Goal: Task Accomplishment & Management: Manage account settings

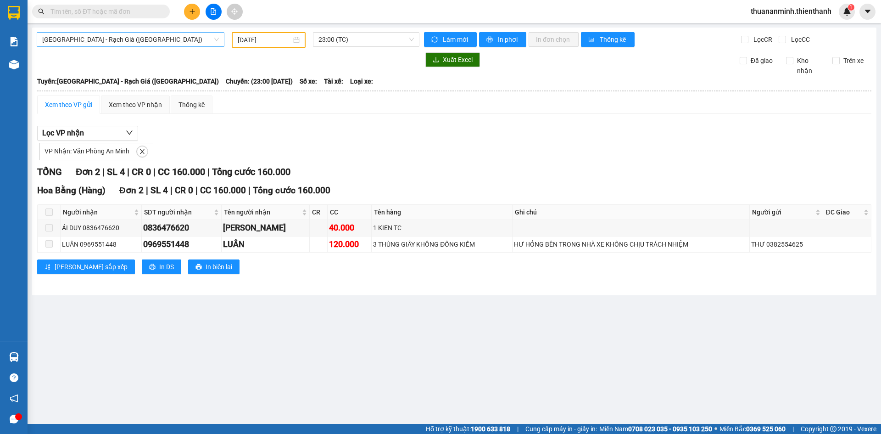
click at [99, 39] on span "[GEOGRAPHIC_DATA] - Rạch Giá ([GEOGRAPHIC_DATA])" at bounding box center [130, 40] width 177 height 14
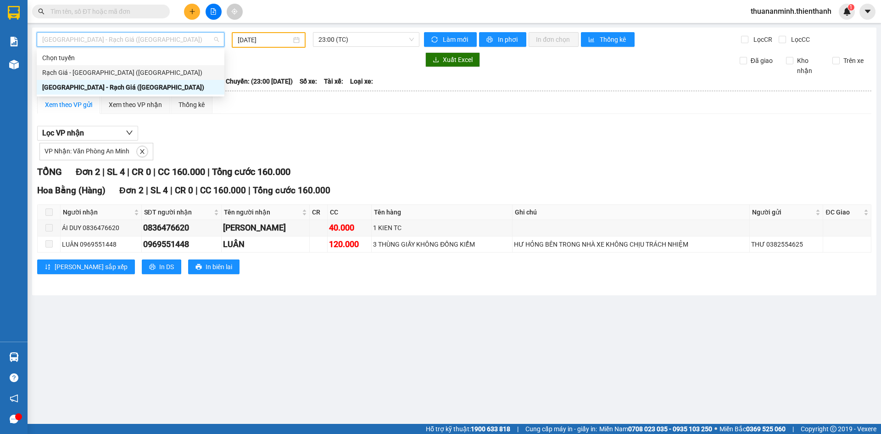
click at [81, 67] on div "Rạch Giá - [GEOGRAPHIC_DATA] ([GEOGRAPHIC_DATA])" at bounding box center [130, 72] width 177 height 10
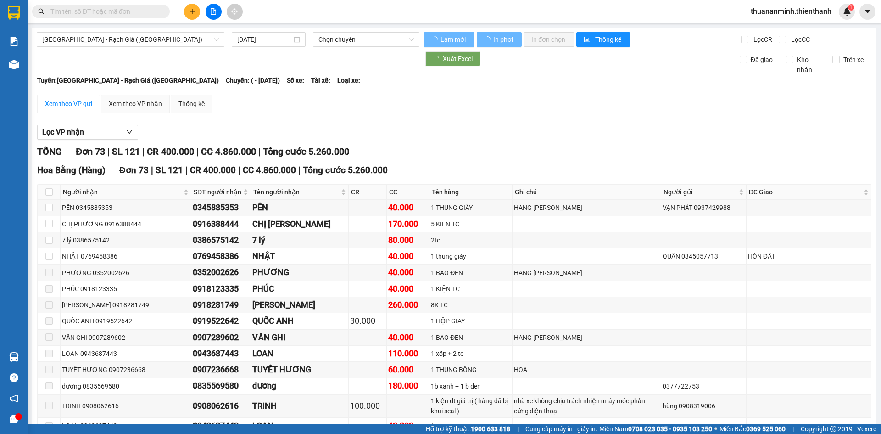
click at [111, 43] on span "[GEOGRAPHIC_DATA] - Rạch Giá ([GEOGRAPHIC_DATA])" at bounding box center [130, 40] width 177 height 14
type input "[DATE]"
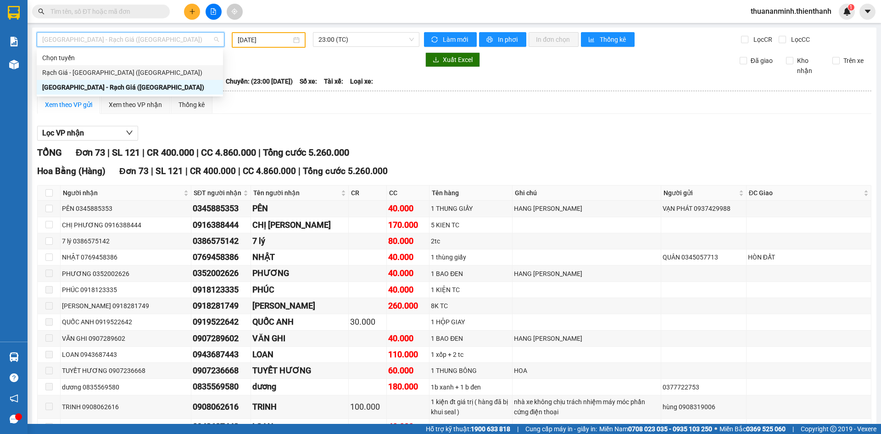
click at [70, 72] on div "Rạch Giá - [GEOGRAPHIC_DATA] ([GEOGRAPHIC_DATA])" at bounding box center [129, 72] width 175 height 10
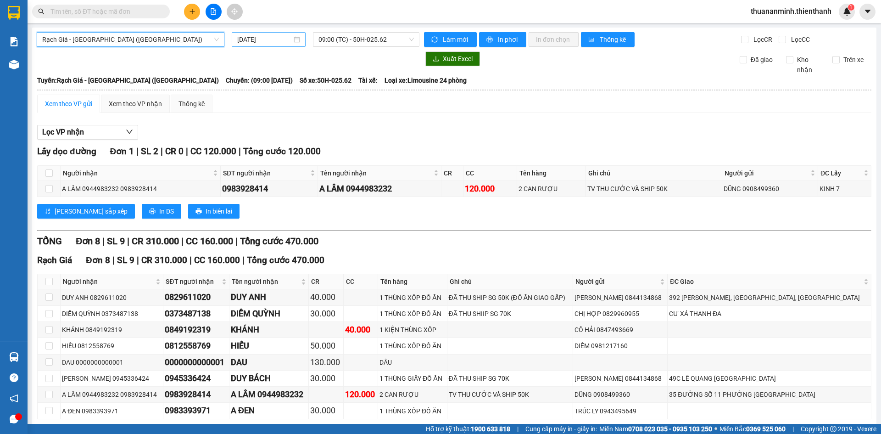
click at [264, 33] on div "[DATE]" at bounding box center [269, 39] width 74 height 15
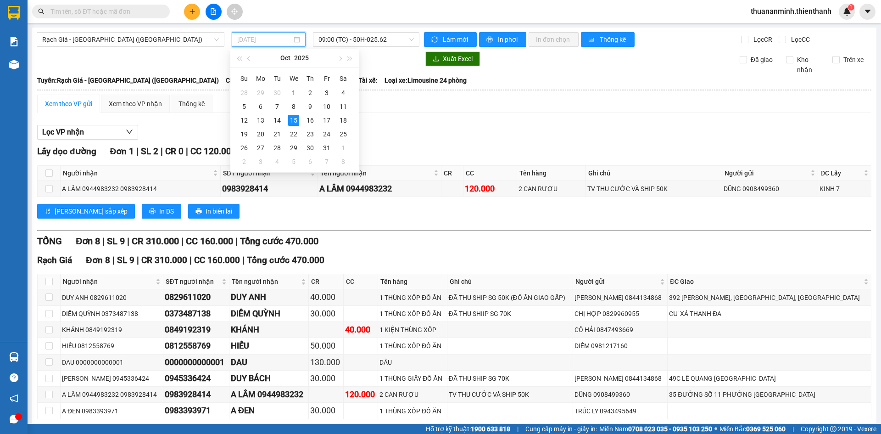
type input "[DATE]"
click at [408, 136] on div "Lọc VP nhận" at bounding box center [454, 132] width 834 height 15
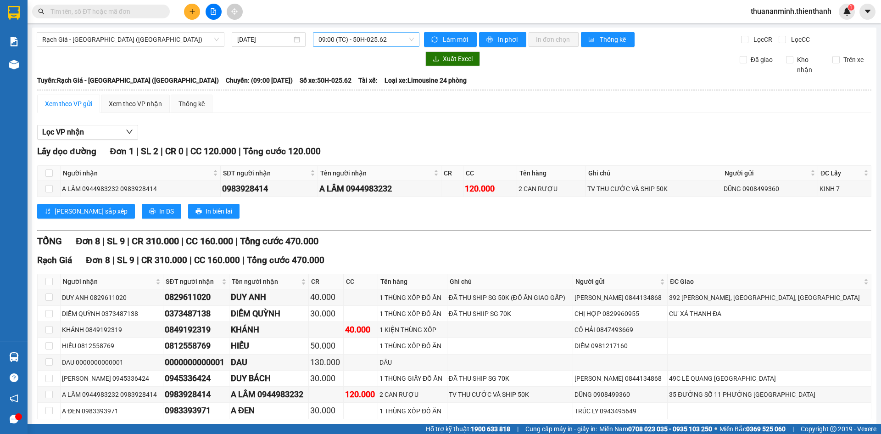
click at [373, 42] on div "Rạch Giá - [GEOGRAPHIC_DATA] ([GEOGRAPHIC_DATA]) [DATE] 09:00 (TC) - 50H-025.62…" at bounding box center [454, 245] width 844 height 434
click at [368, 34] on span "09:00 (TC) - 50H-025.62" at bounding box center [365, 40] width 95 height 14
click at [403, 124] on div "Lọc VP nhận Lấy dọc đường Đơn 1 | SL 2 | CR 0 | CC 120.000 | Tổng cước 120.000 …" at bounding box center [454, 286] width 834 height 332
click at [449, 38] on span "Làm mới" at bounding box center [456, 39] width 27 height 10
click at [184, 7] on div at bounding box center [213, 12] width 69 height 16
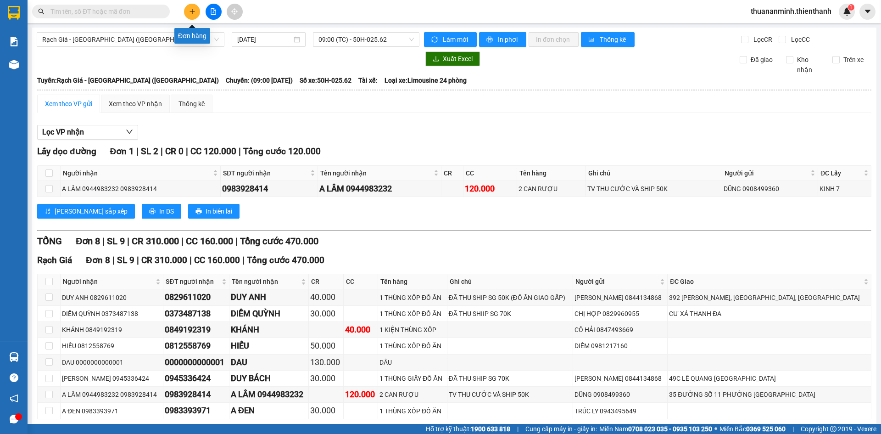
click at [196, 15] on button at bounding box center [192, 12] width 16 height 16
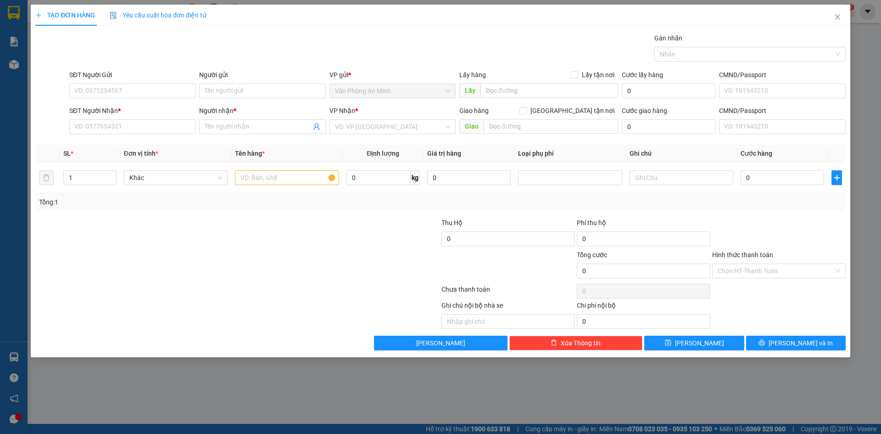
drag, startPoint x: 245, startPoint y: 264, endPoint x: 276, endPoint y: 295, distance: 43.8
click at [244, 264] on div at bounding box center [169, 266] width 271 height 32
paste input "0945773137"
click at [136, 94] on input "0945773137" at bounding box center [132, 90] width 126 height 15
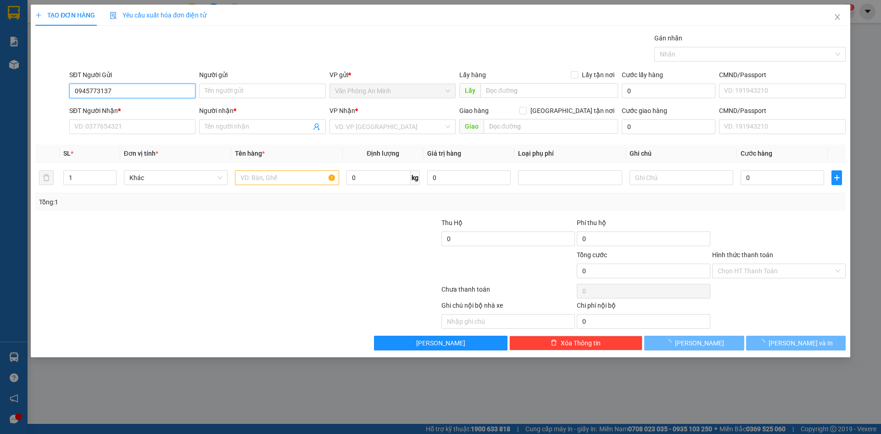
click at [134, 90] on input "0945773137" at bounding box center [132, 90] width 126 height 15
type input "0945773137"
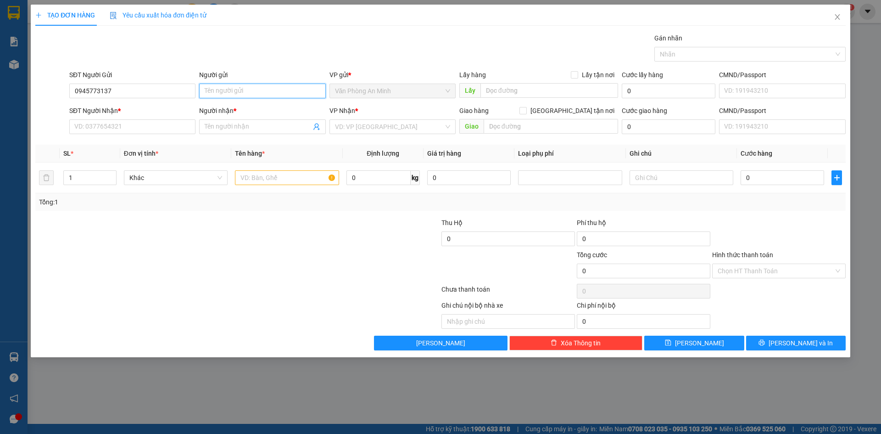
click at [217, 90] on input "Người gửi" at bounding box center [262, 90] width 126 height 15
type input "GIAO KHANG"
click at [133, 126] on input "SĐT Người Nhận *" at bounding box center [132, 126] width 126 height 15
type input "0977179543"
click at [216, 125] on input "Người nhận *" at bounding box center [258, 127] width 106 height 10
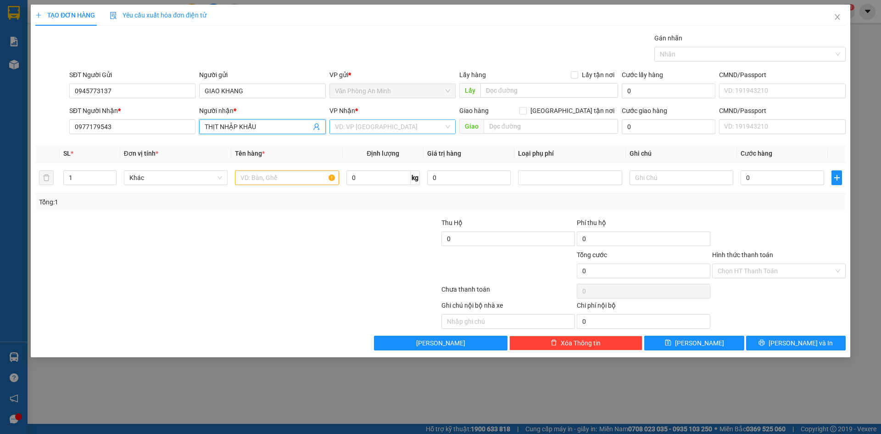
type input "THỊT NHẬP KHẨU"
click at [366, 126] on input "search" at bounding box center [389, 127] width 109 height 14
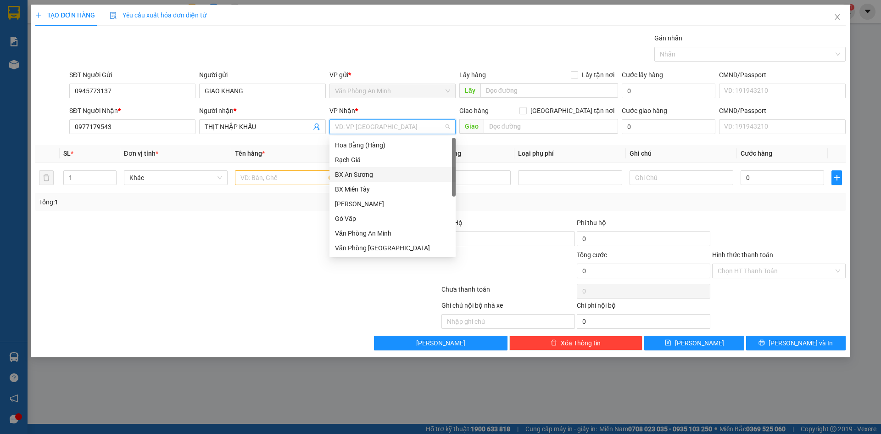
scroll to position [15, 0]
click at [367, 248] on div "Bình Tân" at bounding box center [392, 248] width 115 height 10
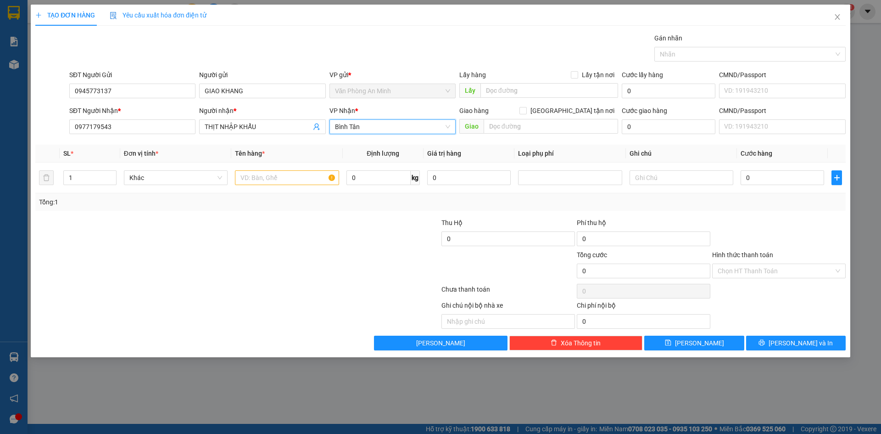
click at [303, 263] on div at bounding box center [169, 266] width 271 height 32
click at [337, 127] on span "Bình Tân" at bounding box center [392, 127] width 115 height 14
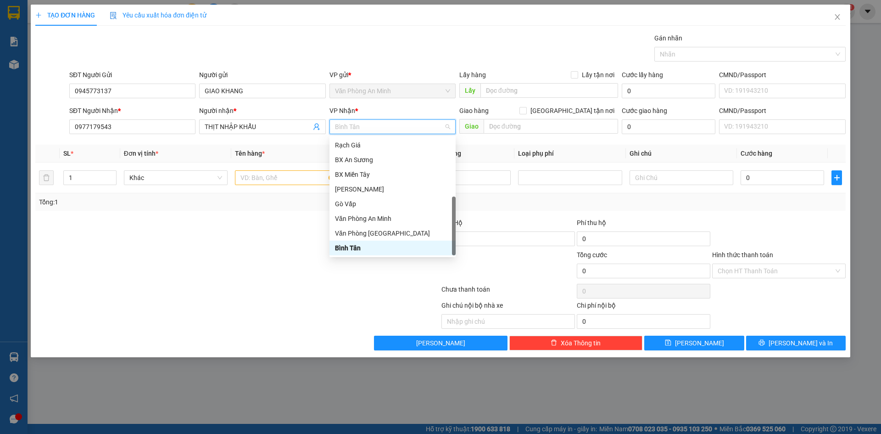
click at [375, 125] on span "Bình Tân" at bounding box center [392, 127] width 115 height 14
click at [335, 126] on span "Bình Tân" at bounding box center [392, 127] width 115 height 14
click at [374, 123] on span "Bình Tân" at bounding box center [392, 127] width 115 height 14
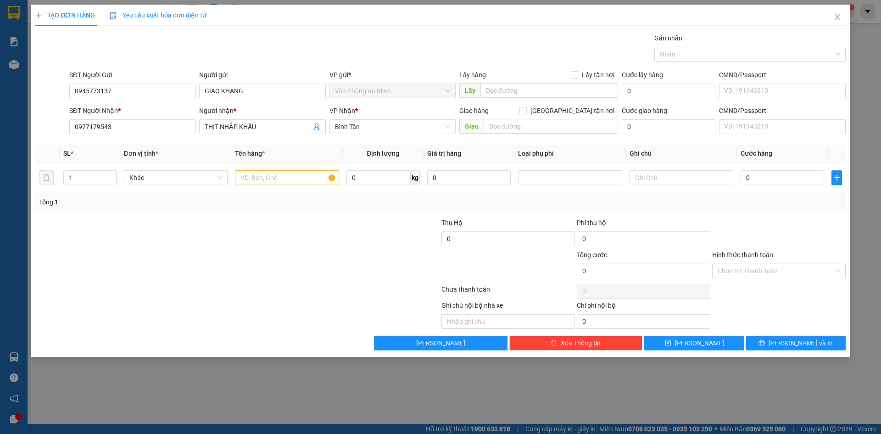
click at [288, 250] on div at bounding box center [169, 266] width 271 height 32
click at [756, 179] on input "0" at bounding box center [781, 177] width 83 height 15
type input "05"
type input "5"
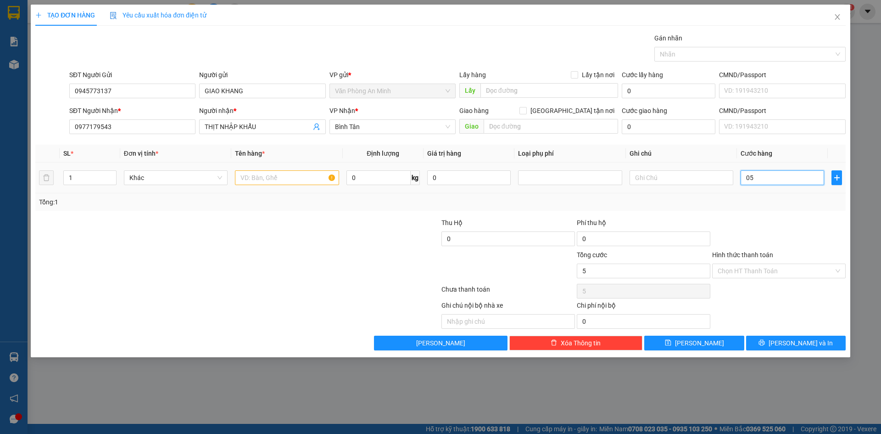
type input "050"
type input "50"
type input "05"
type input "5"
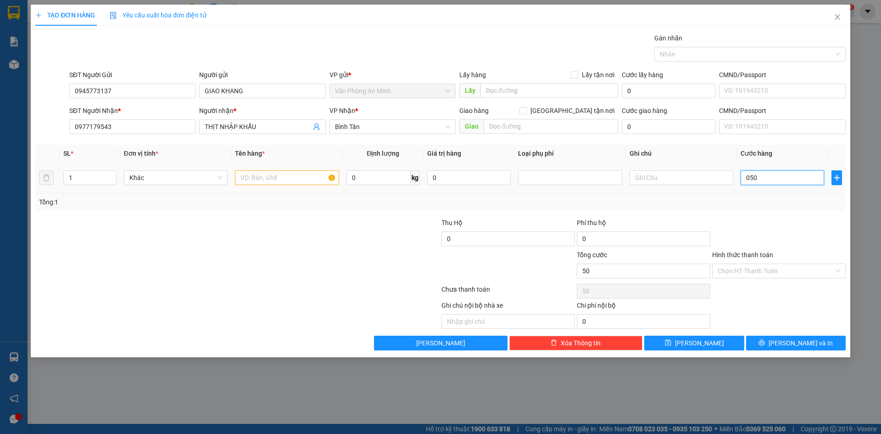
type input "5"
type input "0"
type input "50"
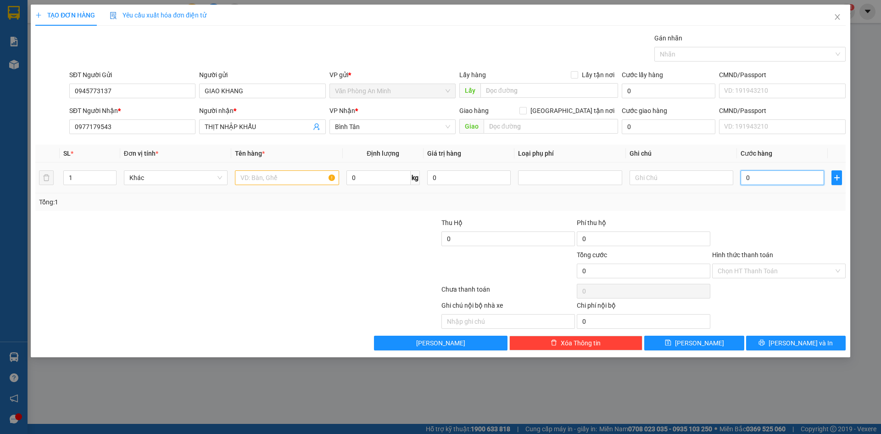
type input "50"
type input "500"
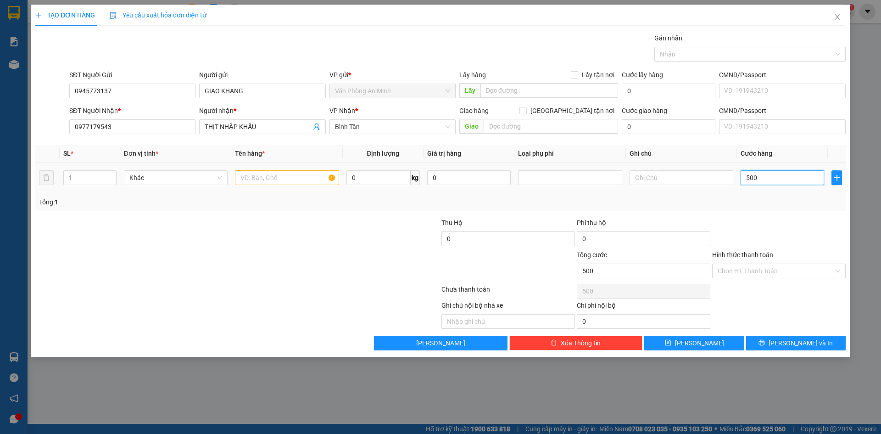
type input "5.000"
type input "50.000"
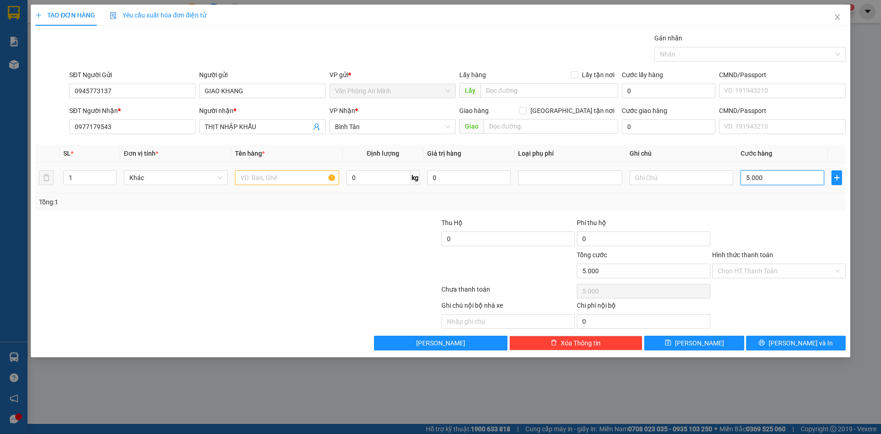
type input "50.000"
click at [273, 178] on input "text" at bounding box center [287, 177] width 104 height 15
type input "1 KIỆN ĐEN ĐÔNG LẠNH"
drag, startPoint x: 268, startPoint y: 314, endPoint x: 262, endPoint y: 312, distance: 6.1
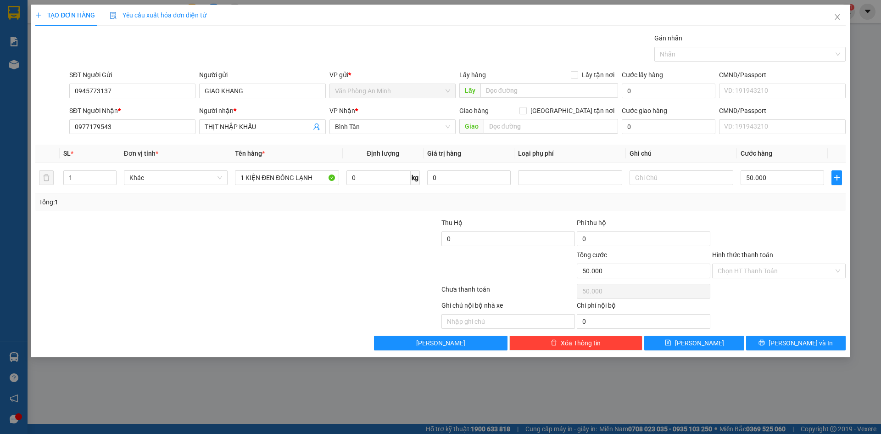
click at [265, 313] on div at bounding box center [152, 314] width 237 height 28
click at [269, 128] on input "THỊT NHẬP KHẨU" at bounding box center [258, 127] width 106 height 10
drag, startPoint x: 305, startPoint y: 302, endPoint x: 299, endPoint y: 255, distance: 48.1
click at [305, 302] on div at bounding box center [355, 314] width 169 height 28
click at [290, 128] on input "THỊT NHẬP KHẨU GIÁO KHAN" at bounding box center [258, 127] width 106 height 10
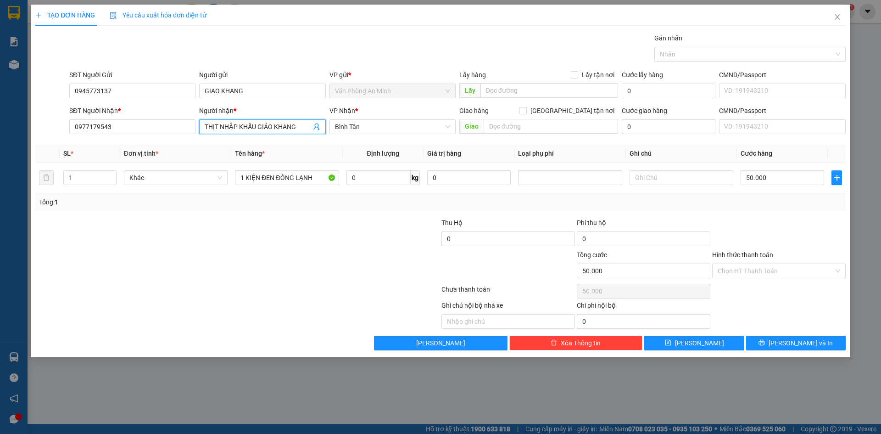
type input "THỊT NHẬP KHẨU GIÁO KHANG"
click at [262, 299] on div at bounding box center [237, 291] width 406 height 18
click at [765, 345] on icon "printer" at bounding box center [761, 342] width 6 height 6
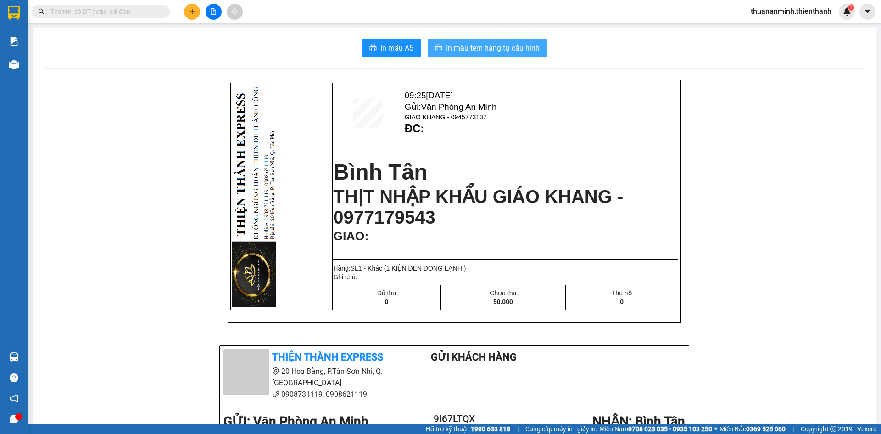
click at [486, 48] on span "In mẫu tem hàng tự cấu hình" at bounding box center [493, 47] width 94 height 11
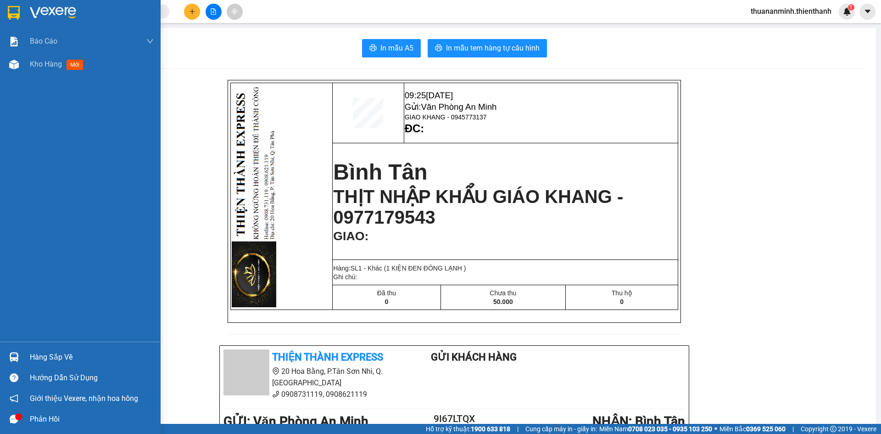
click at [7, 67] on div at bounding box center [14, 64] width 16 height 16
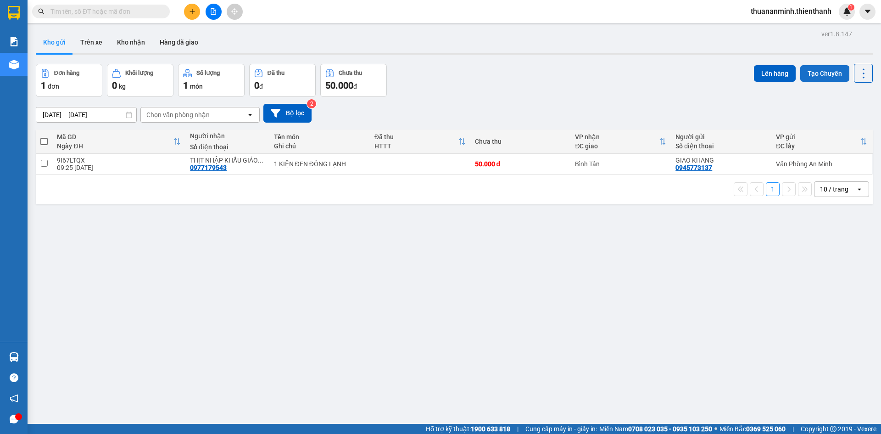
click at [806, 74] on button "Tạo Chuyến" at bounding box center [824, 73] width 49 height 17
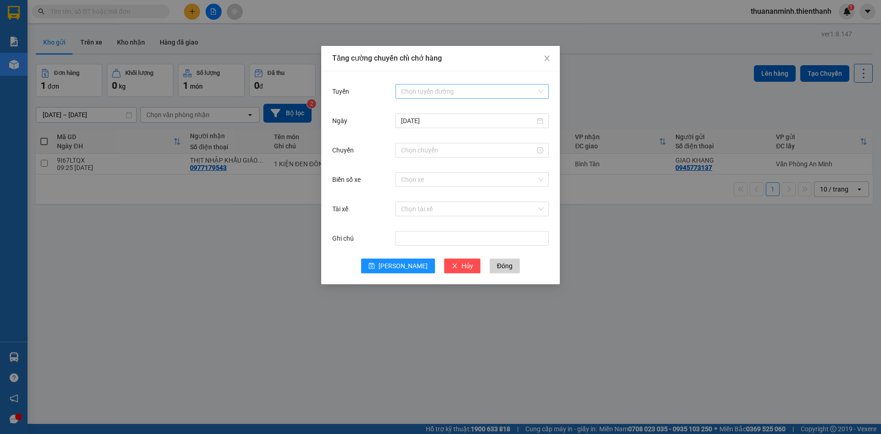
click at [427, 91] on input "Tuyến" at bounding box center [469, 91] width 136 height 14
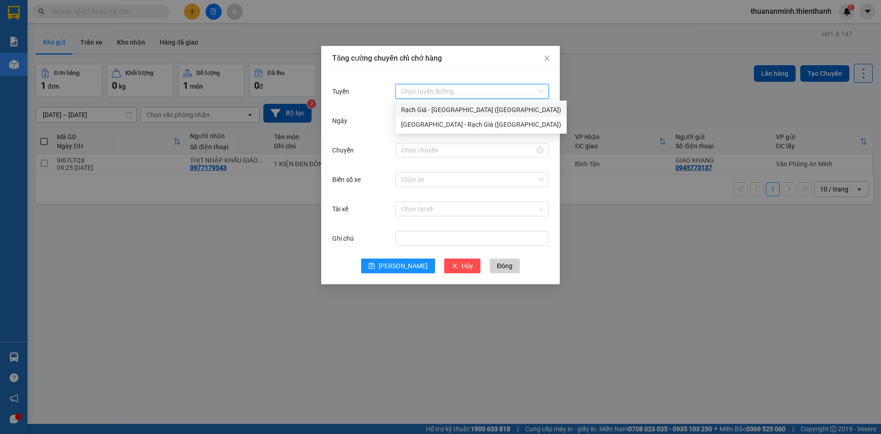
click at [426, 110] on div "Rạch Giá - [GEOGRAPHIC_DATA] ([GEOGRAPHIC_DATA])" at bounding box center [481, 110] width 160 height 10
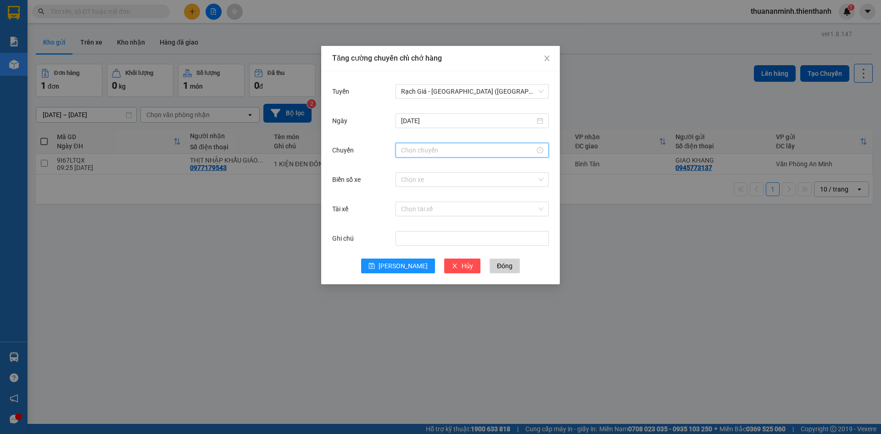
click at [420, 150] on input "Chuyến" at bounding box center [468, 150] width 134 height 10
click at [407, 206] on div "10" at bounding box center [408, 204] width 26 height 13
click at [431, 176] on div "40" at bounding box center [434, 176] width 25 height 13
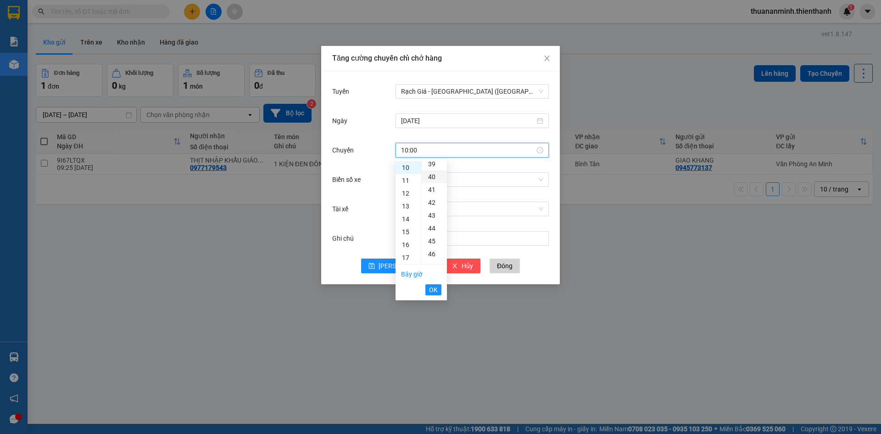
type input "10:40"
click at [433, 285] on span "OK" at bounding box center [433, 289] width 9 height 10
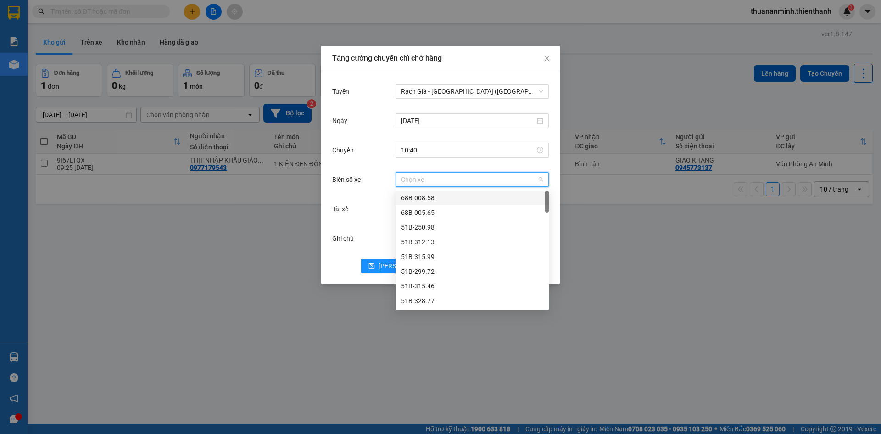
click at [440, 182] on input "Biển số xe" at bounding box center [469, 179] width 136 height 14
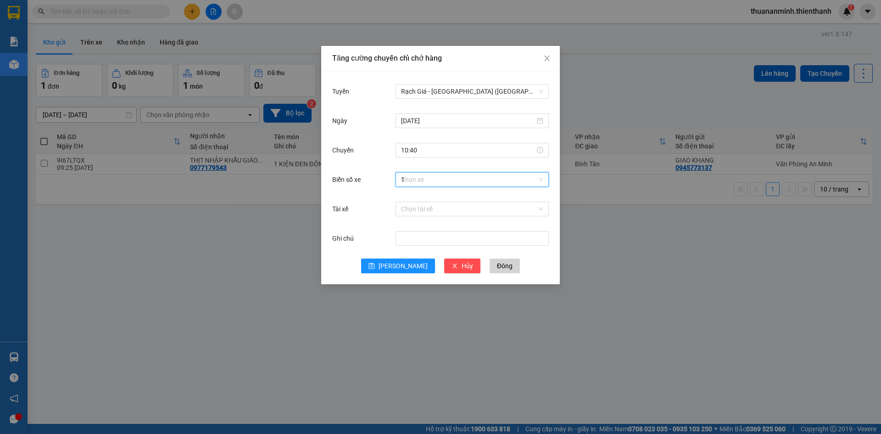
type input "11"
click at [439, 213] on div "50F-048.11" at bounding box center [472, 212] width 142 height 10
click at [363, 201] on div "Tài xế" at bounding box center [363, 209] width 63 height 18
click at [403, 267] on span "[PERSON_NAME]" at bounding box center [402, 266] width 49 height 10
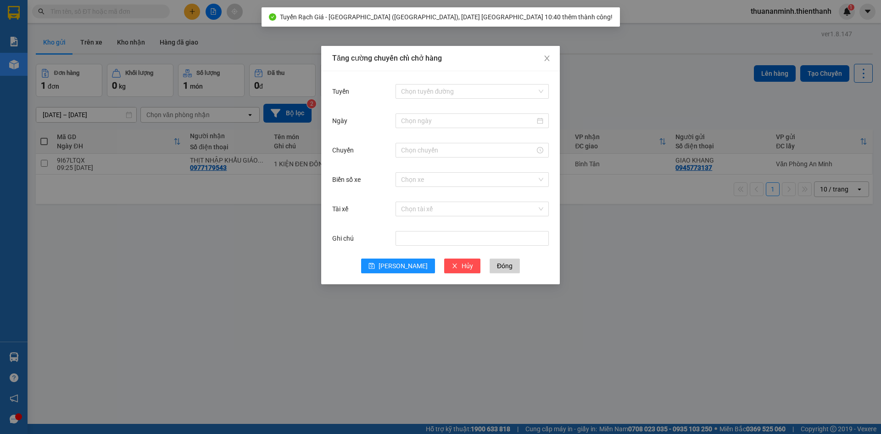
click at [227, 295] on div "Tăng cường chuyến chỉ chở hàng Tuyến Chọn tuyến đường Ngày Chuyến Biển số xe Ch…" at bounding box center [440, 217] width 881 height 434
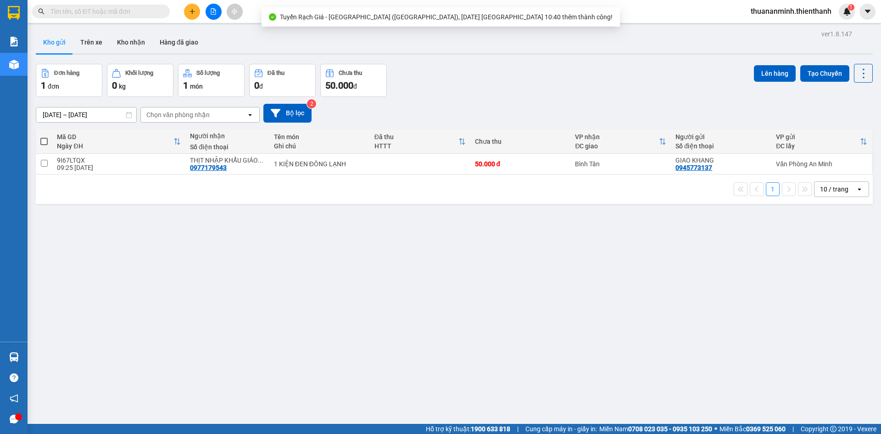
click at [44, 138] on span at bounding box center [43, 141] width 7 height 7
click at [44, 137] on input "checkbox" at bounding box center [44, 137] width 0 height 0
checkbox input "true"
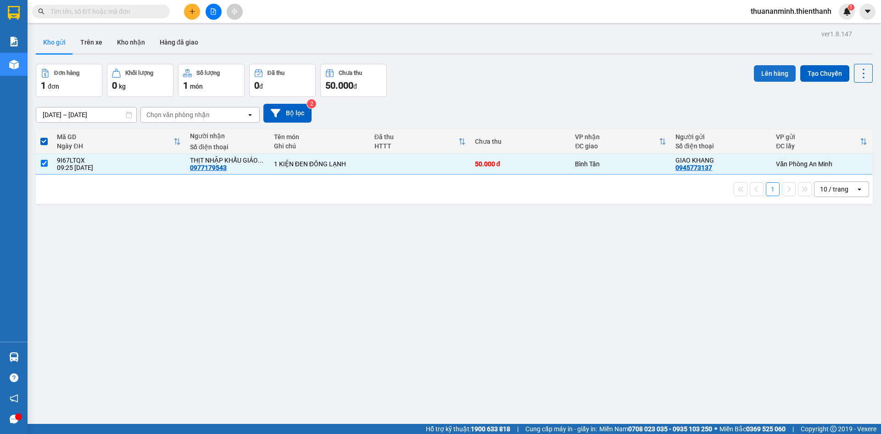
click at [764, 71] on button "Lên hàng" at bounding box center [775, 73] width 42 height 17
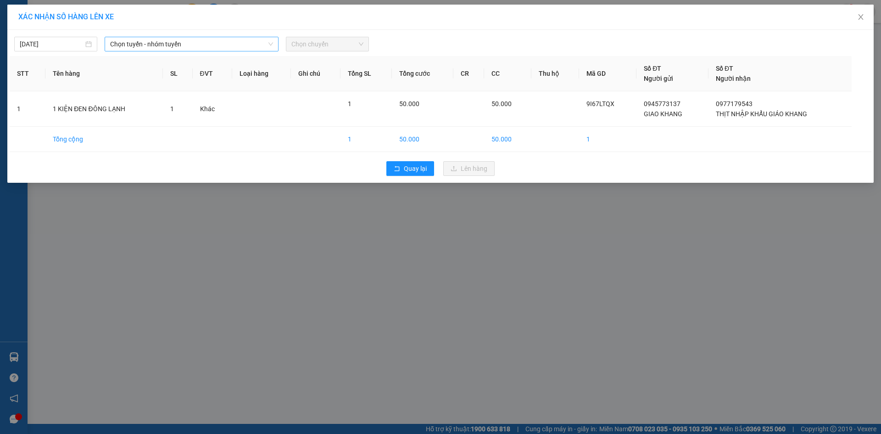
click at [195, 46] on span "Chọn tuyến - nhóm tuyến" at bounding box center [191, 44] width 163 height 14
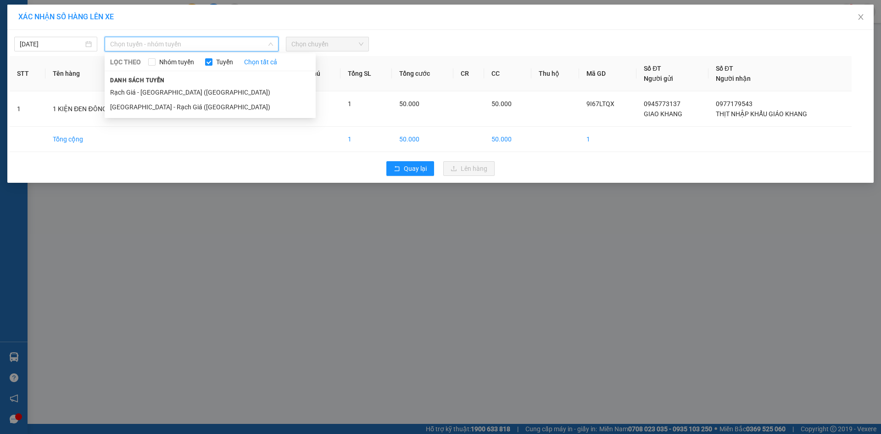
click at [158, 88] on li "Rạch Giá - [GEOGRAPHIC_DATA] ([GEOGRAPHIC_DATA])" at bounding box center [210, 92] width 211 height 15
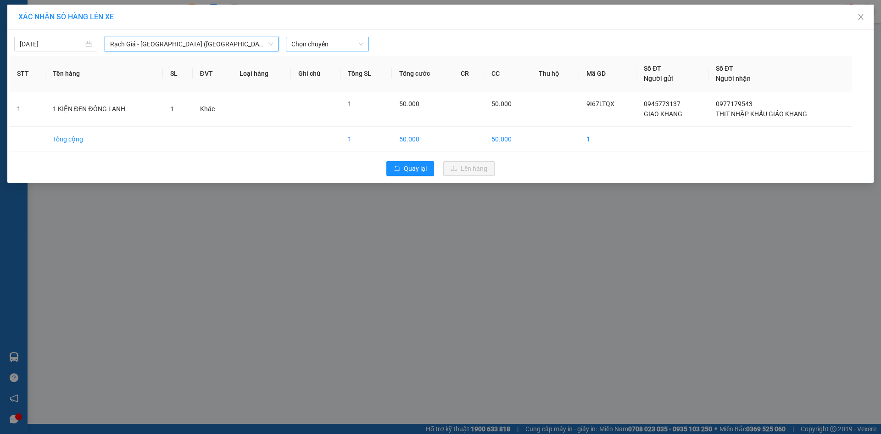
click at [327, 39] on span "Chọn chuyến" at bounding box center [327, 44] width 72 height 14
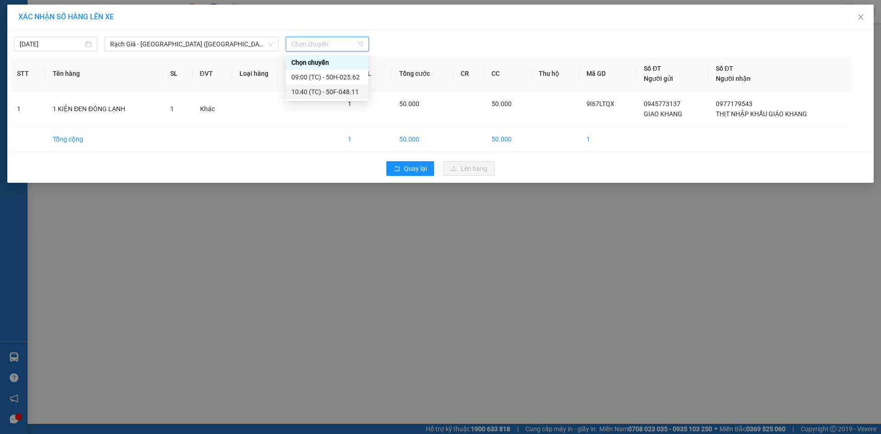
click at [316, 91] on div "10:40 (TC) - 50F-048.11" at bounding box center [327, 92] width 72 height 10
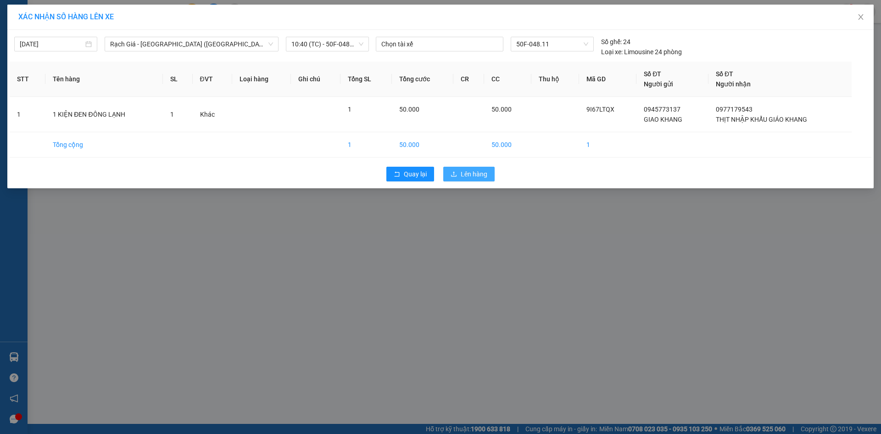
click at [469, 172] on span "Lên hàng" at bounding box center [474, 174] width 27 height 10
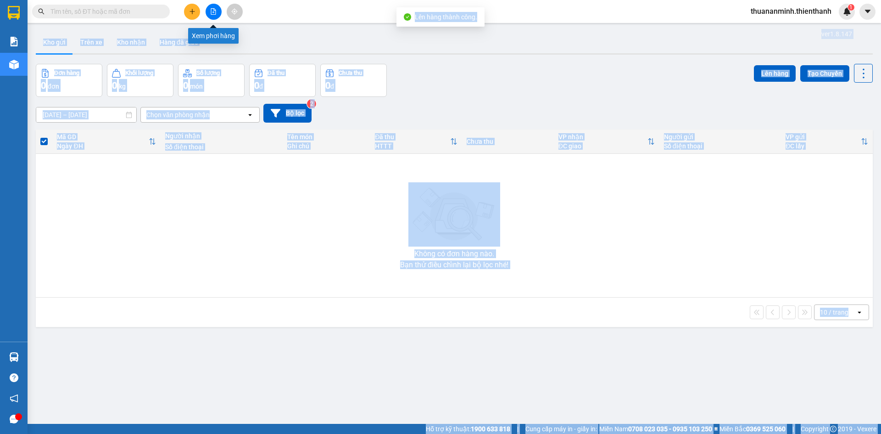
click at [211, 12] on icon "file-add" at bounding box center [213, 11] width 6 height 6
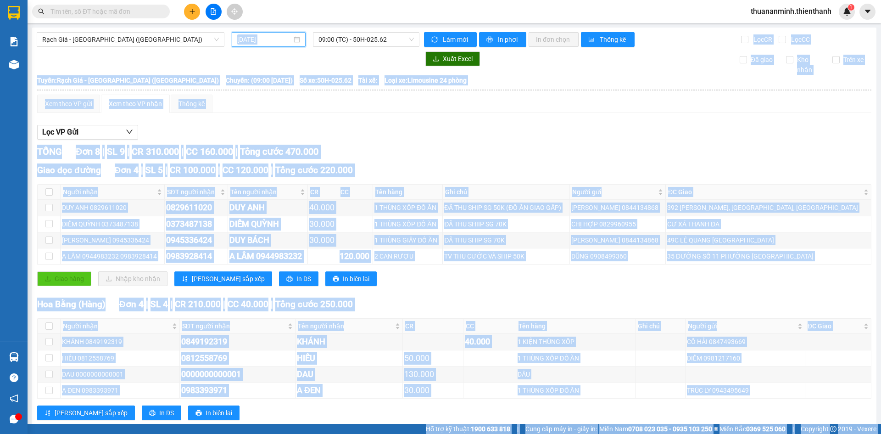
click at [283, 41] on input "[DATE]" at bounding box center [264, 39] width 55 height 10
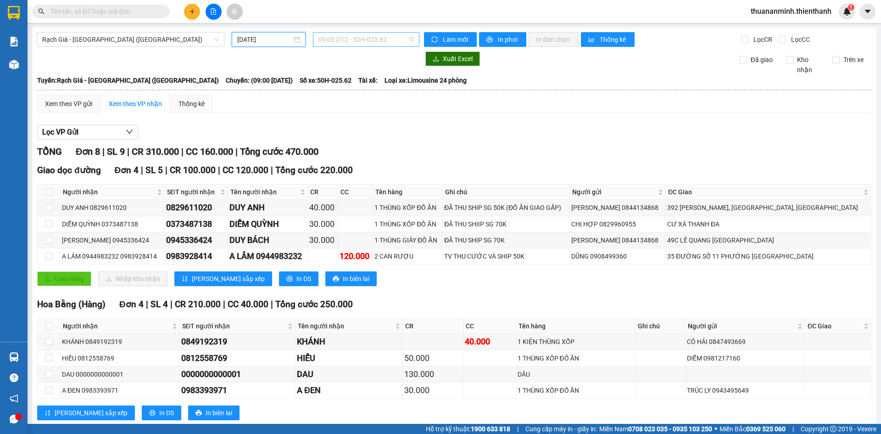
click at [361, 39] on span "09:00 (TC) - 50H-025.62" at bounding box center [365, 40] width 95 height 14
click at [342, 84] on div "10:40 (TC) - 50F-048.11" at bounding box center [352, 87] width 72 height 10
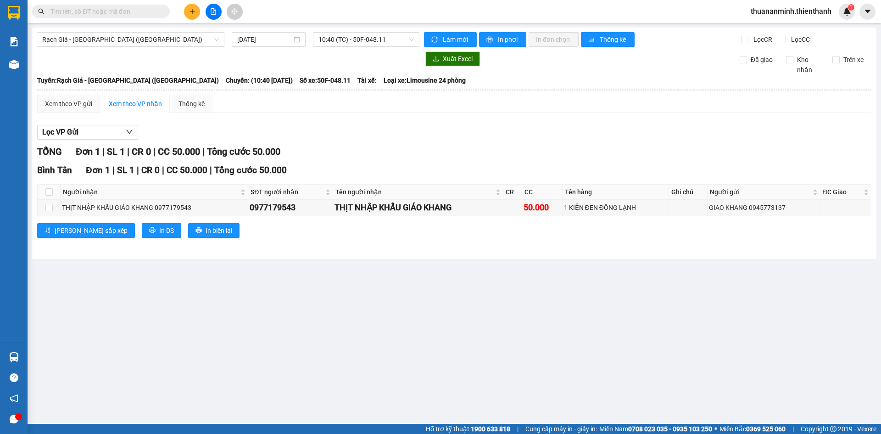
click at [542, 154] on div "TỔNG Đơn 1 | SL 1 | CR 0 | CC 50.000 | Tổng cước 50.000" at bounding box center [454, 152] width 834 height 14
